Goal: Navigation & Orientation: Find specific page/section

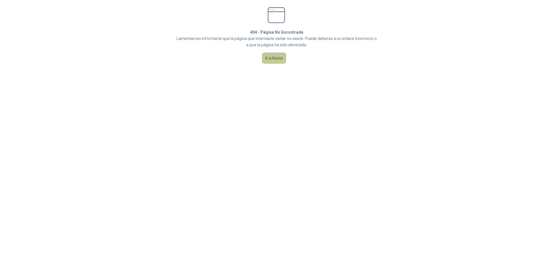
click at [279, 56] on button "Ir a Inicio" at bounding box center [274, 58] width 24 height 11
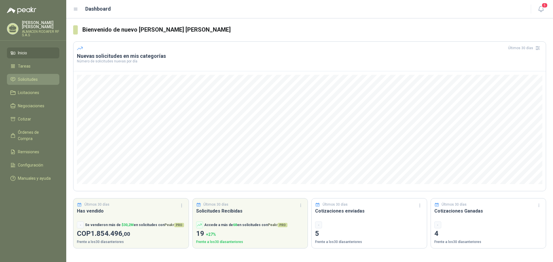
click at [38, 77] on li "Solicitudes" at bounding box center [32, 79] width 45 height 6
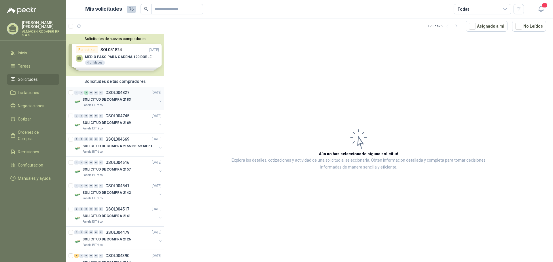
click at [113, 93] on p "GSOL004827" at bounding box center [117, 93] width 24 height 4
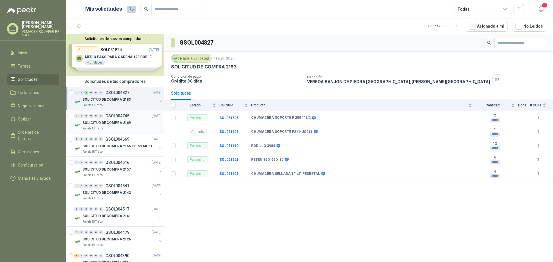
click at [121, 120] on p "SOLICITUD DE COMPRA 2169" at bounding box center [106, 122] width 48 height 5
